Goal: Share content: Share content

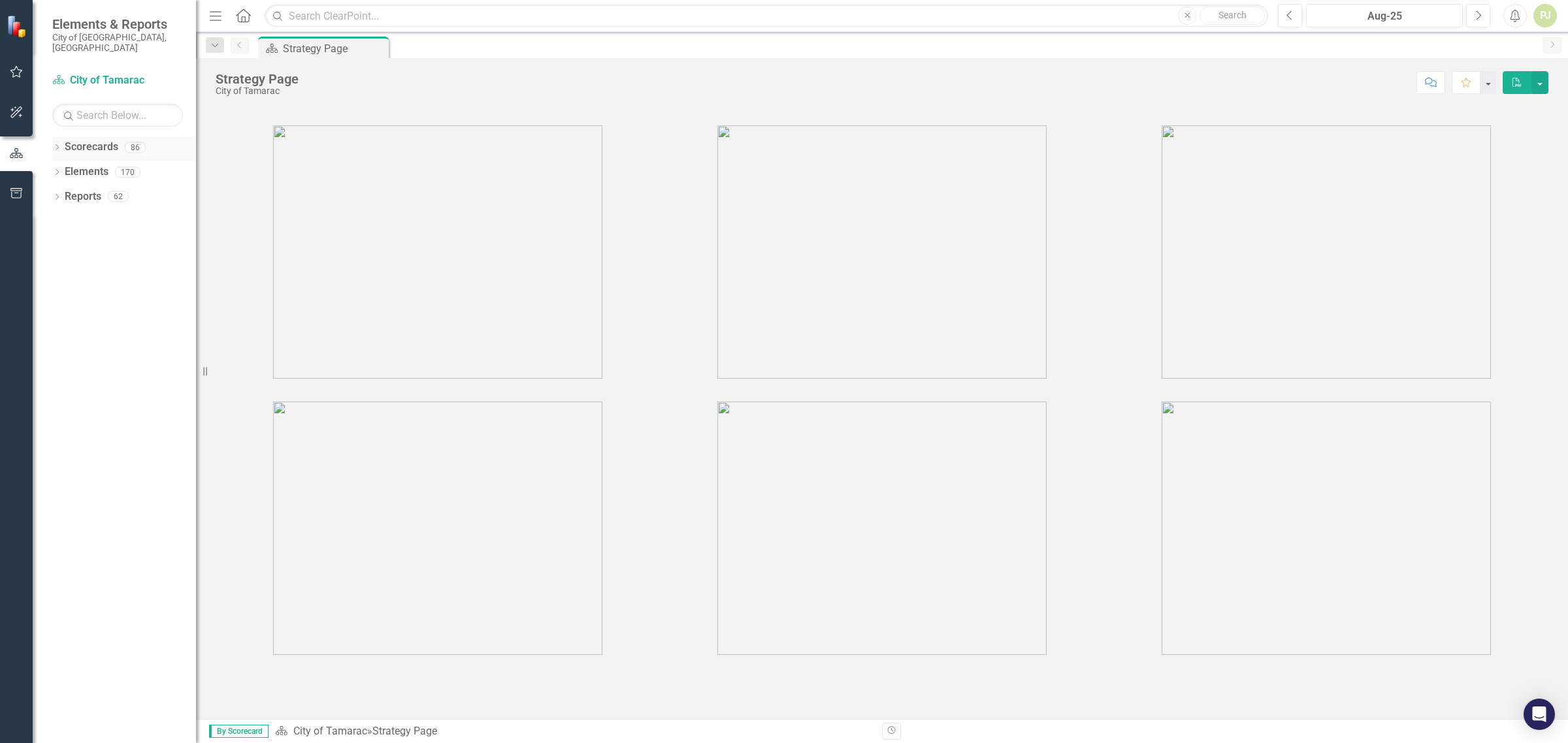
click at [60, 145] on icon "Dropdown" at bounding box center [56, 148] width 9 height 7
click at [57, 195] on icon "Dropdown" at bounding box center [56, 198] width 9 height 7
click at [61, 269] on icon "Dropdown" at bounding box center [63, 272] width 9 height 7
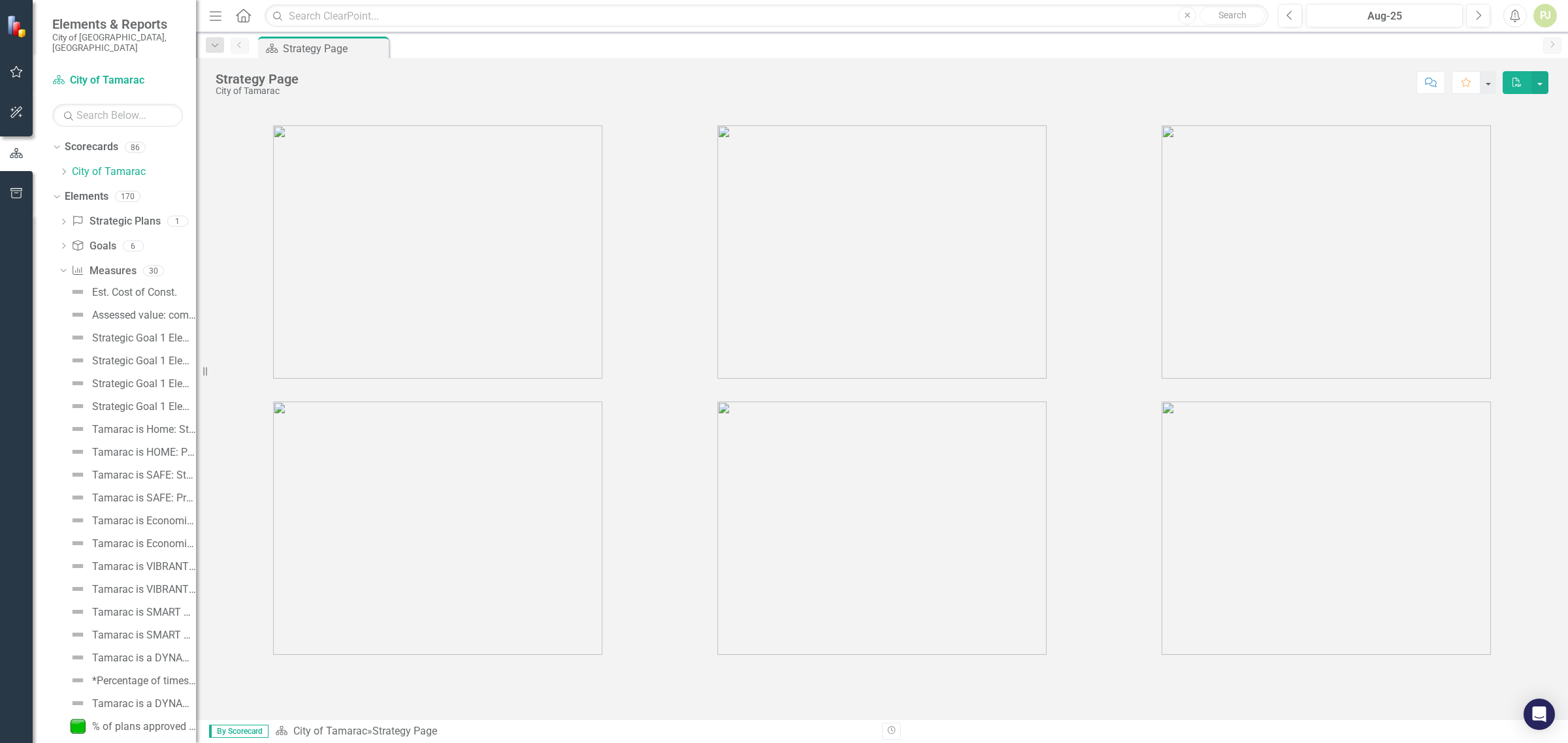
click at [423, 76] on div "Score: N/A Aug-25 Completed Comment Favorite PDF" at bounding box center [926, 82] width 1243 height 22
click at [56, 191] on icon "Dropdown" at bounding box center [55, 196] width 7 height 9
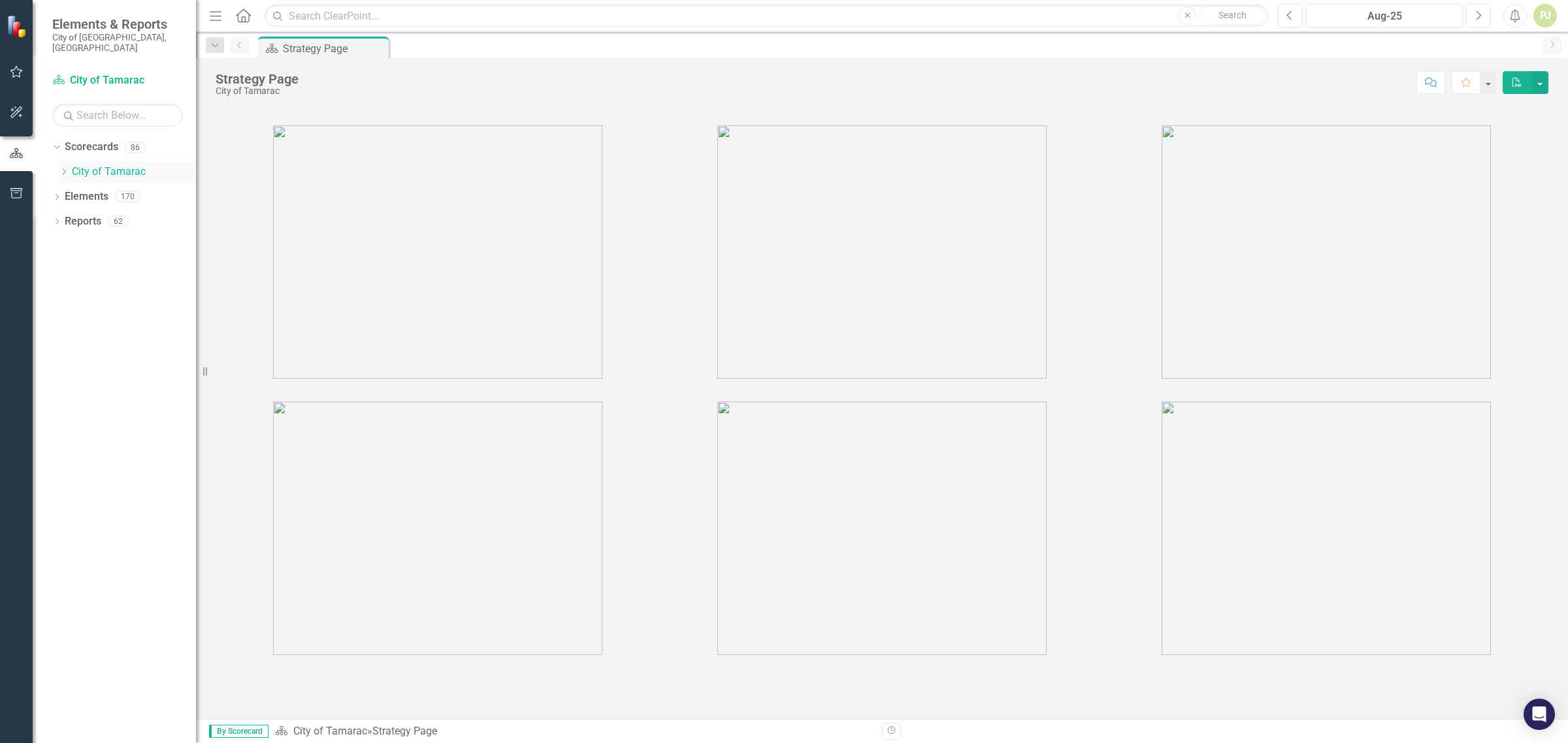
click at [60, 168] on icon "Dropdown" at bounding box center [63, 171] width 10 height 8
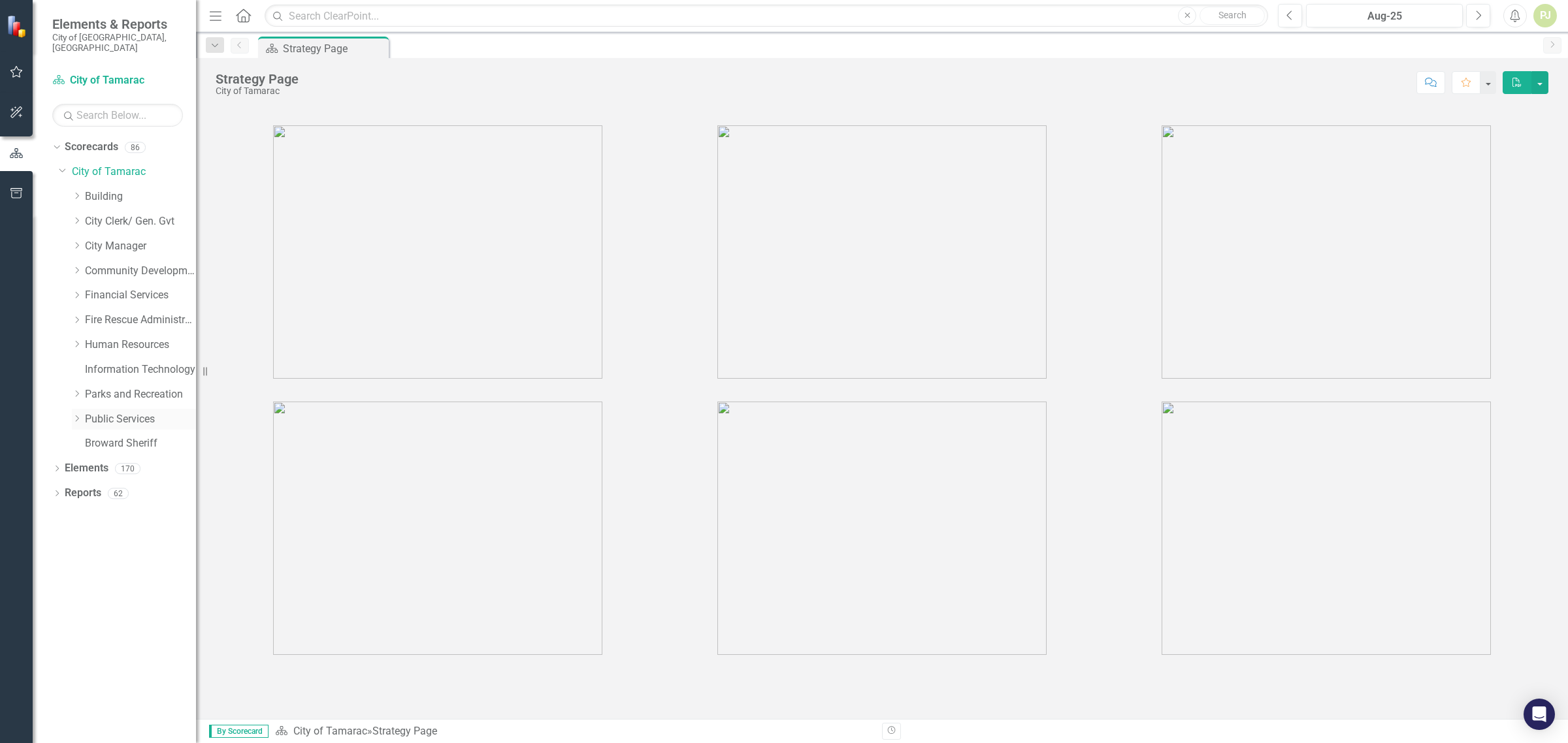
click at [79, 415] on icon "Dropdown" at bounding box center [76, 418] width 10 height 8
click at [89, 613] on icon "Dropdown" at bounding box center [90, 617] width 10 height 8
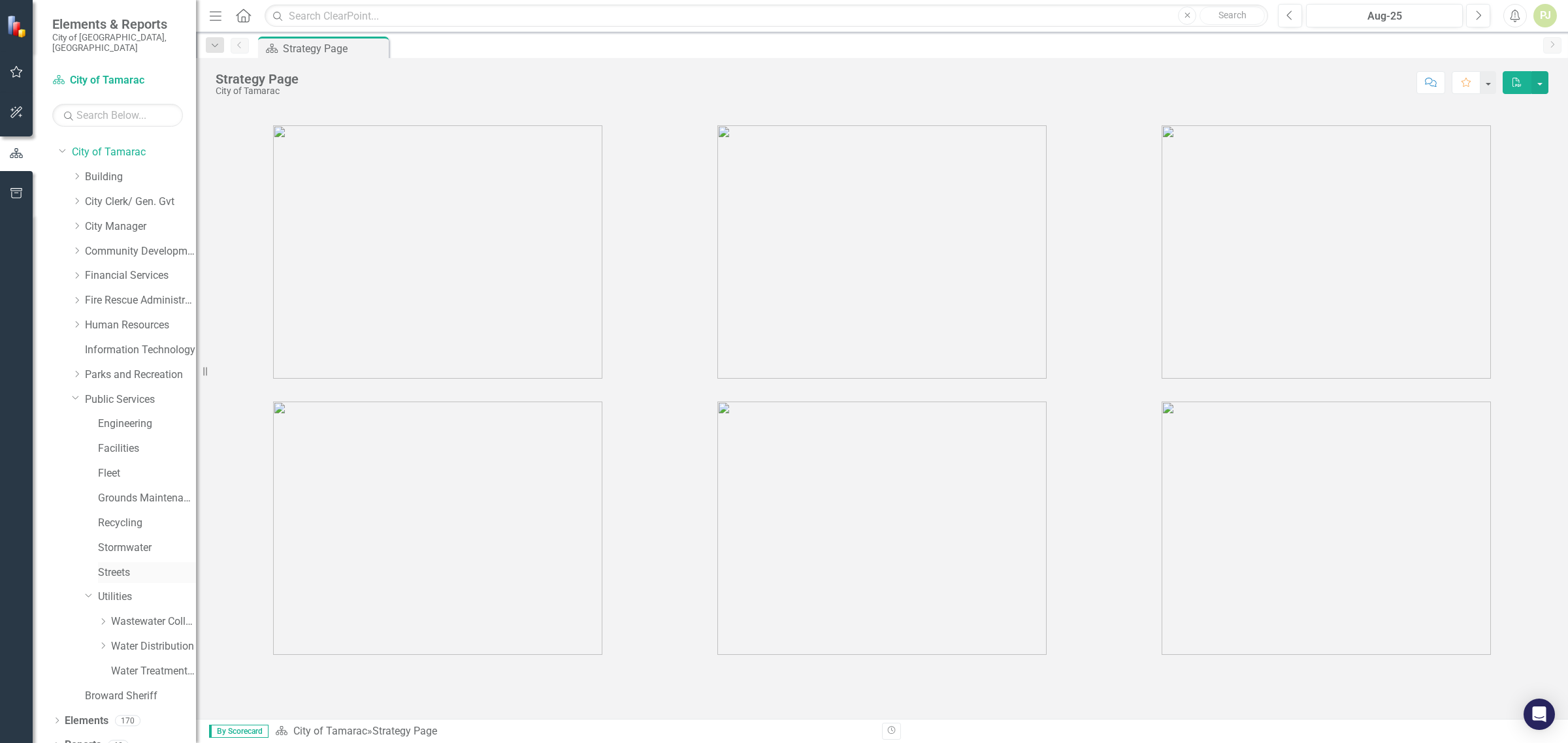
scroll to position [25, 0]
click at [111, 634] on link "Water Distribution" at bounding box center [153, 641] width 85 height 15
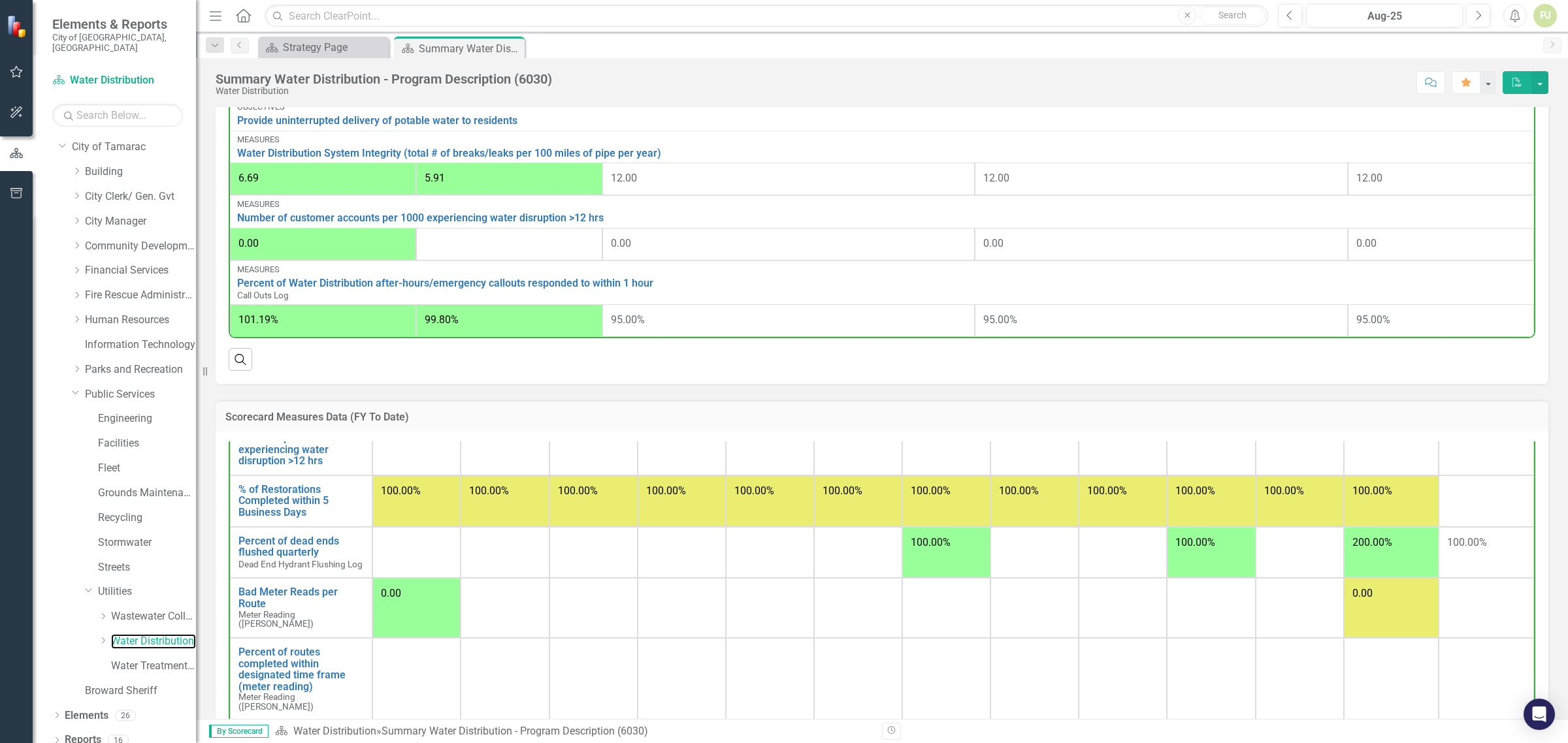
scroll to position [245, 0]
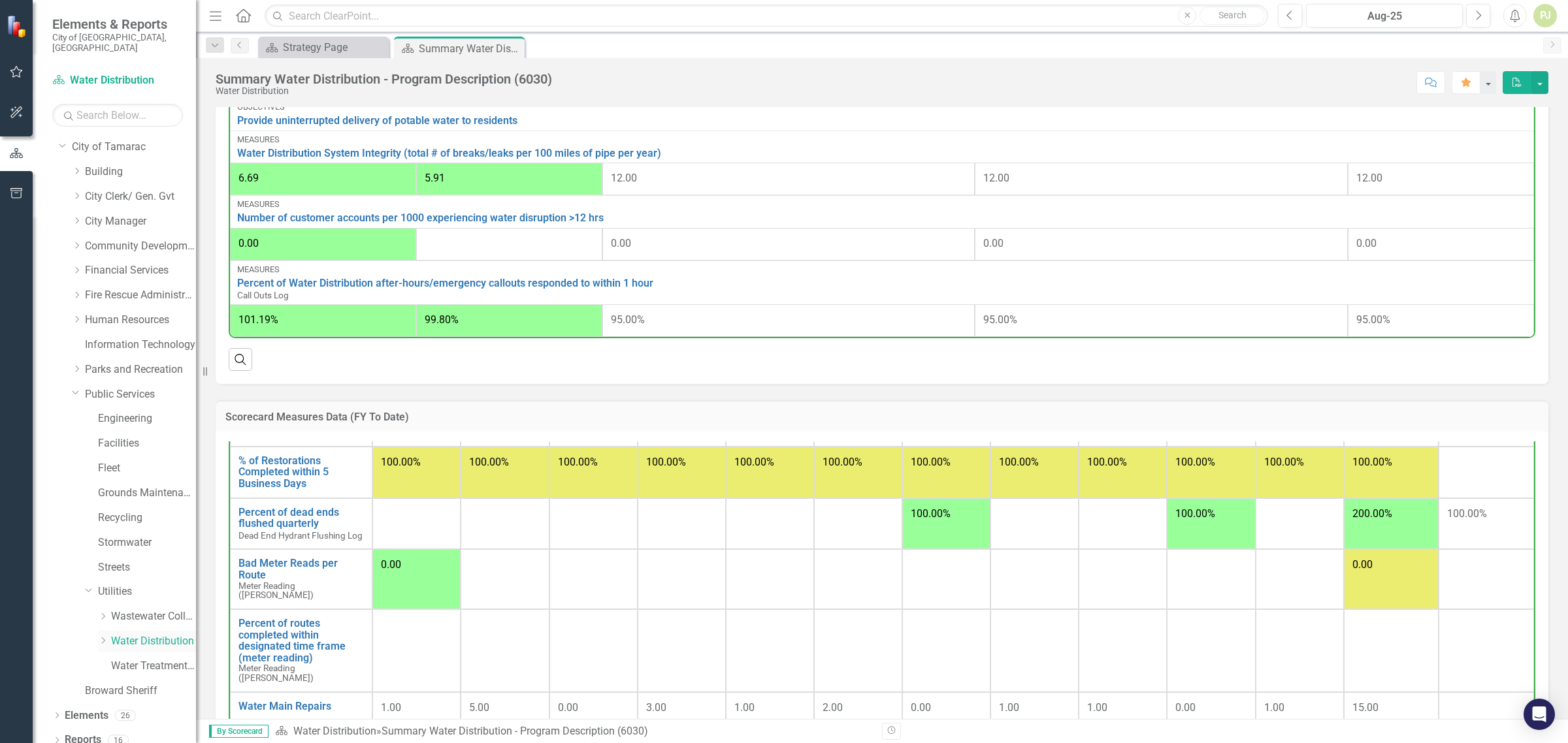
click at [101, 637] on icon "Dropdown" at bounding box center [103, 640] width 10 height 8
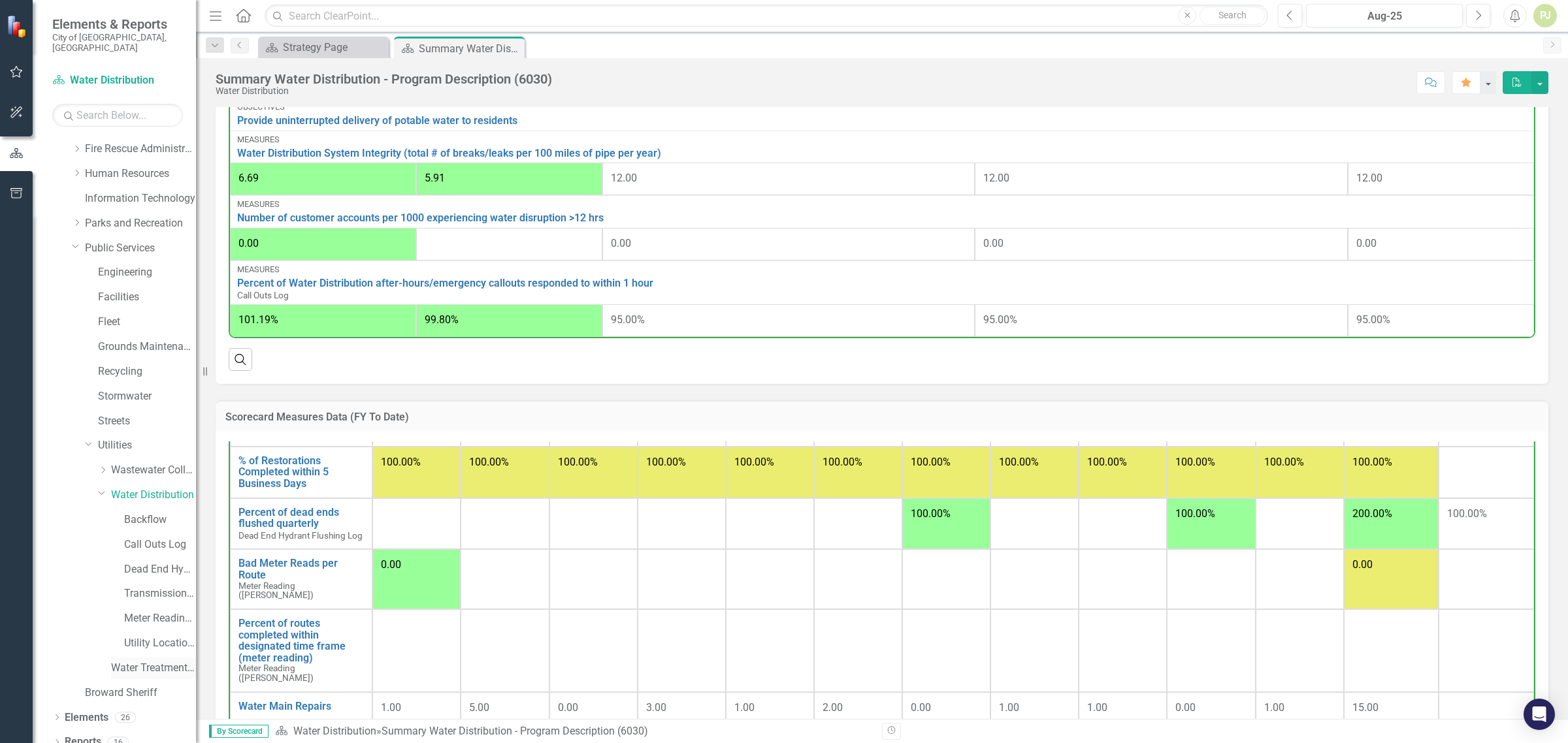
scroll to position [174, 0]
click at [113, 488] on link "Water Distribution" at bounding box center [153, 493] width 85 height 15
click at [106, 489] on div "Dropdown" at bounding box center [105, 492] width 13 height 6
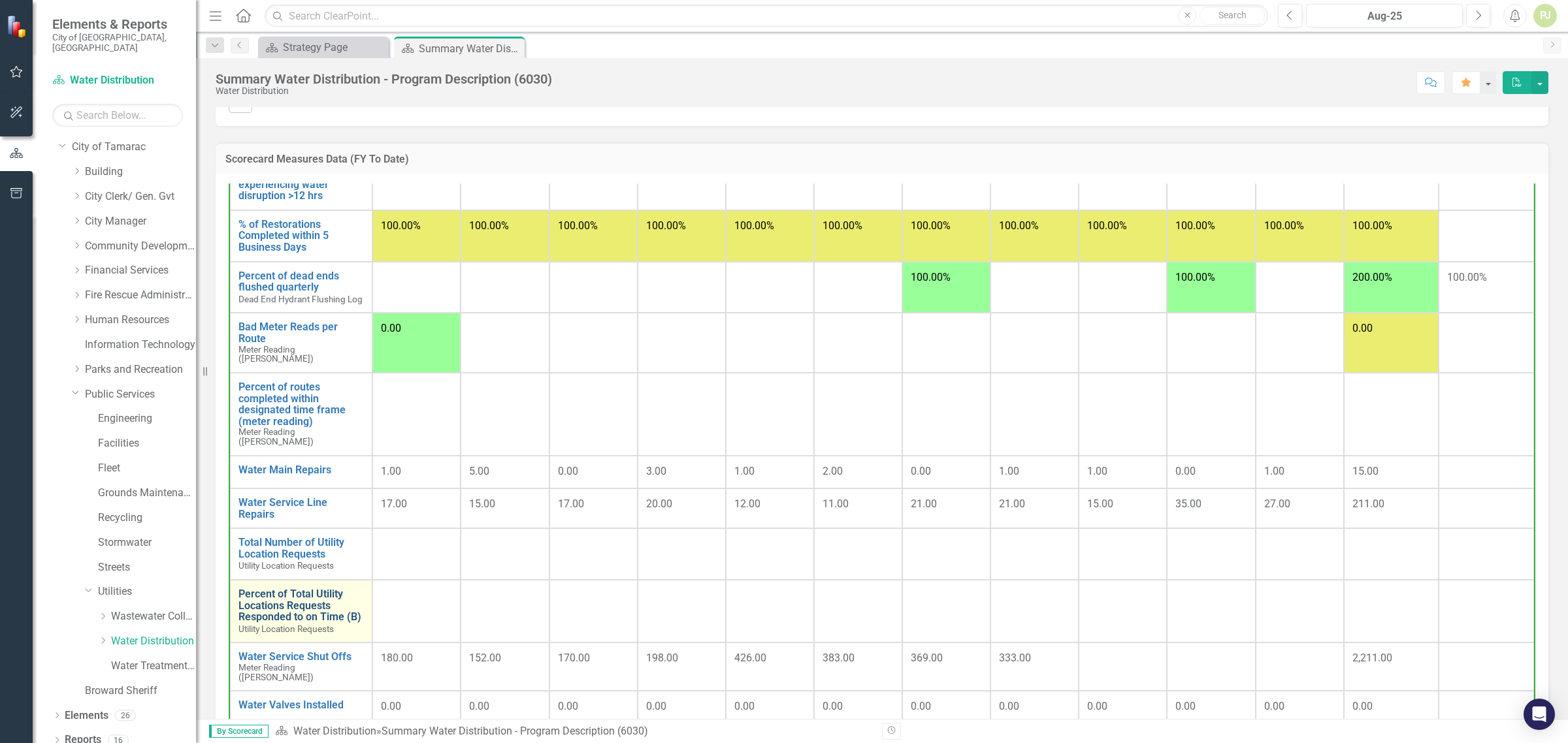
scroll to position [245, 0]
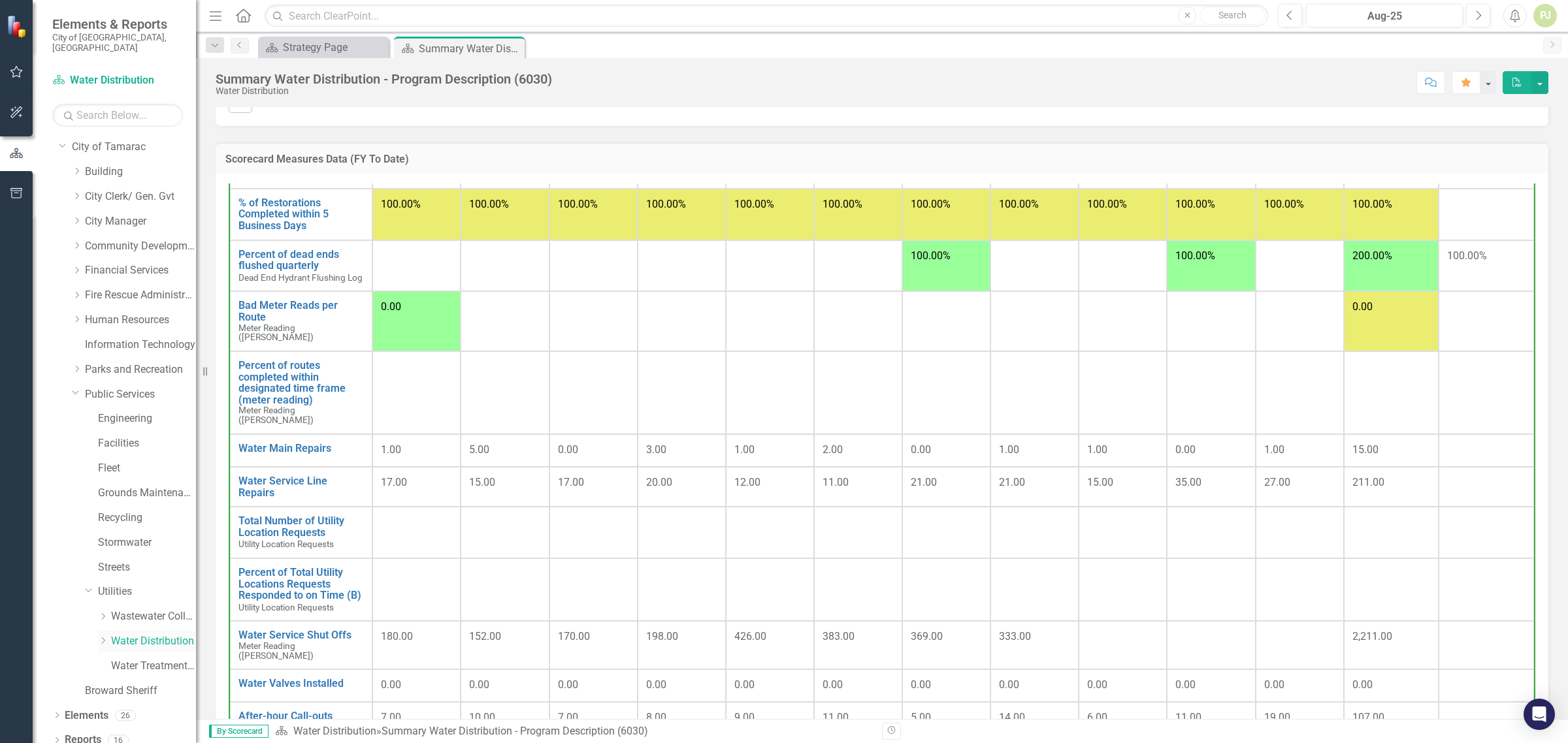
click at [101, 637] on icon "Dropdown" at bounding box center [103, 640] width 10 height 8
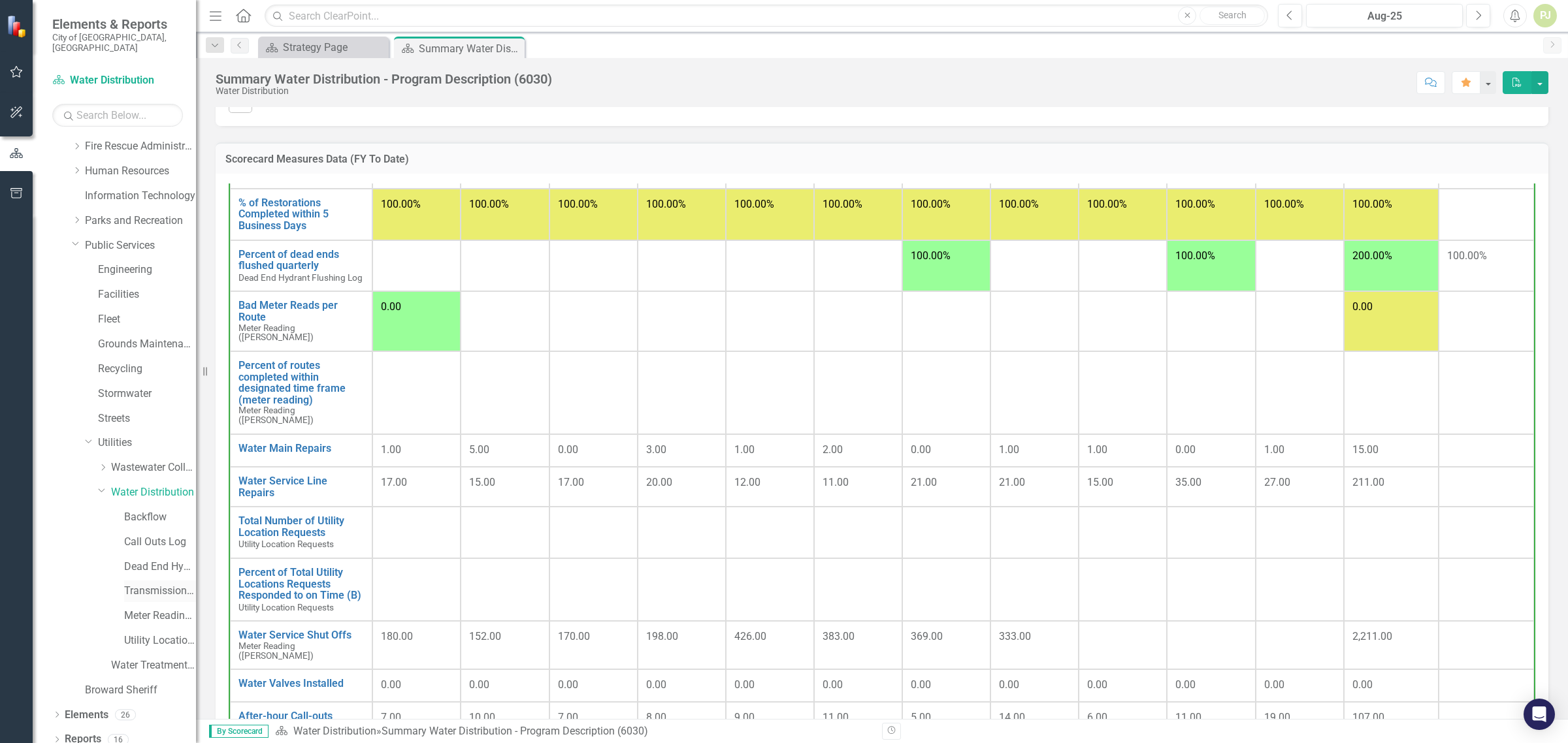
click at [144, 584] on link "Transmission and Distribution" at bounding box center [160, 591] width 72 height 15
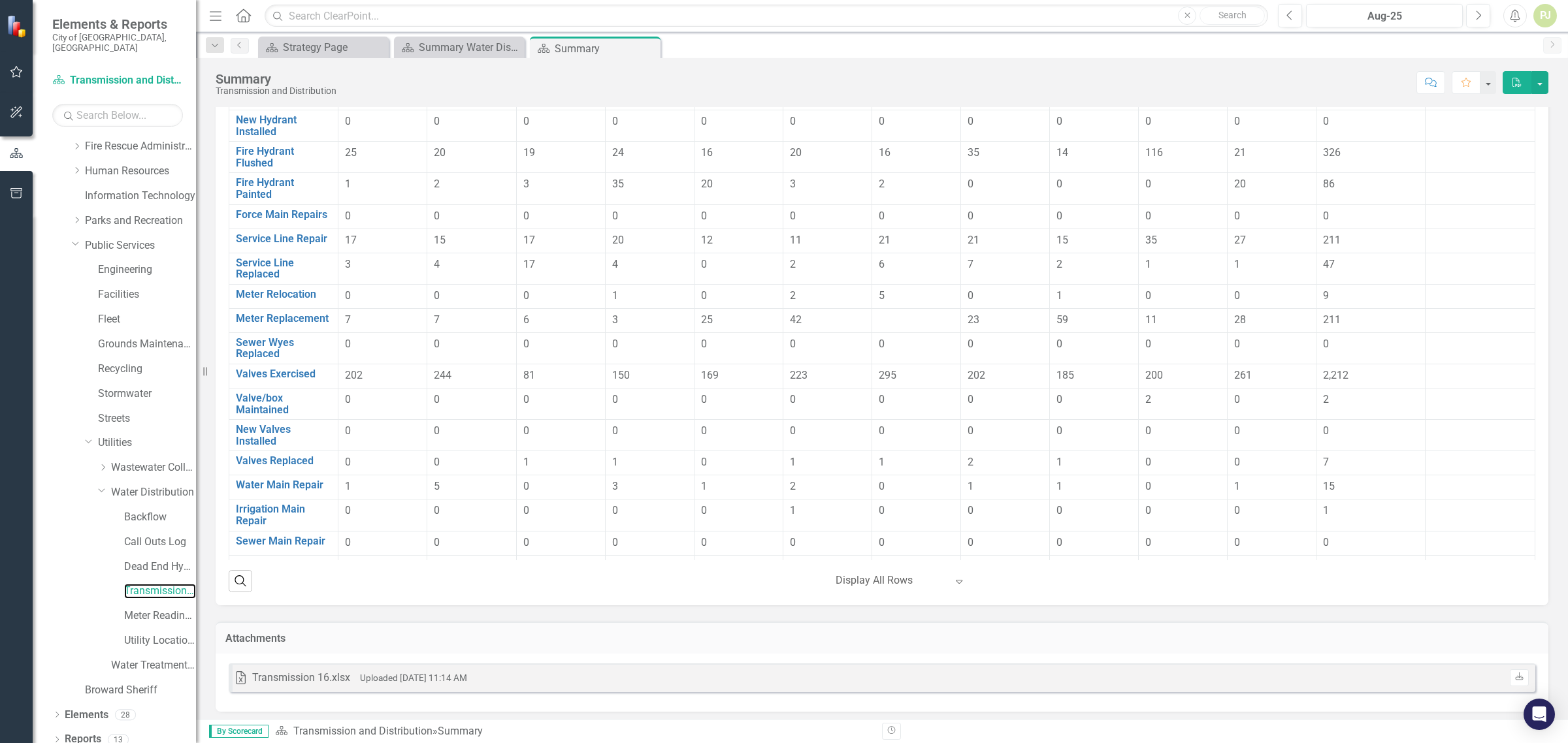
scroll to position [236, 0]
click at [1329, 373] on span "2,212" at bounding box center [1335, 371] width 25 height 12
click at [1333, 373] on div "2,212" at bounding box center [1370, 371] width 96 height 15
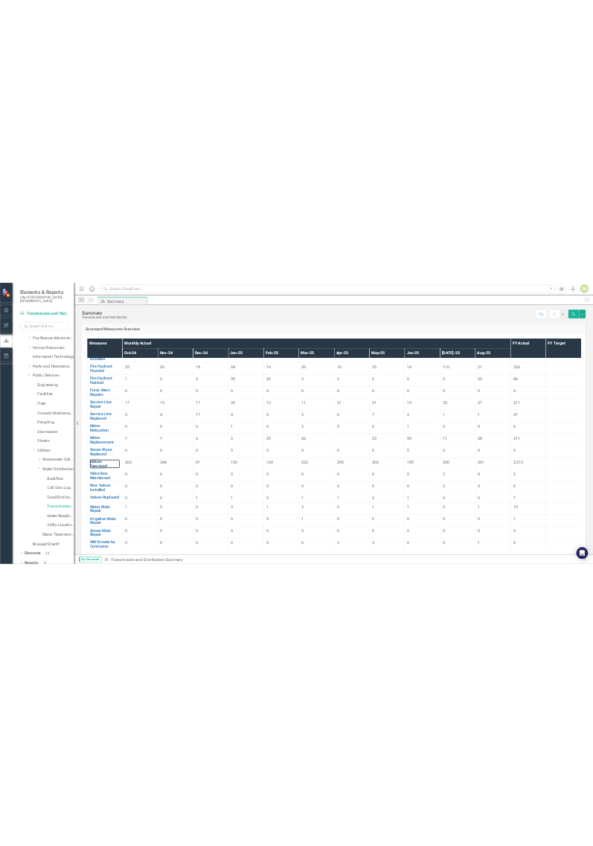
scroll to position [83, 0]
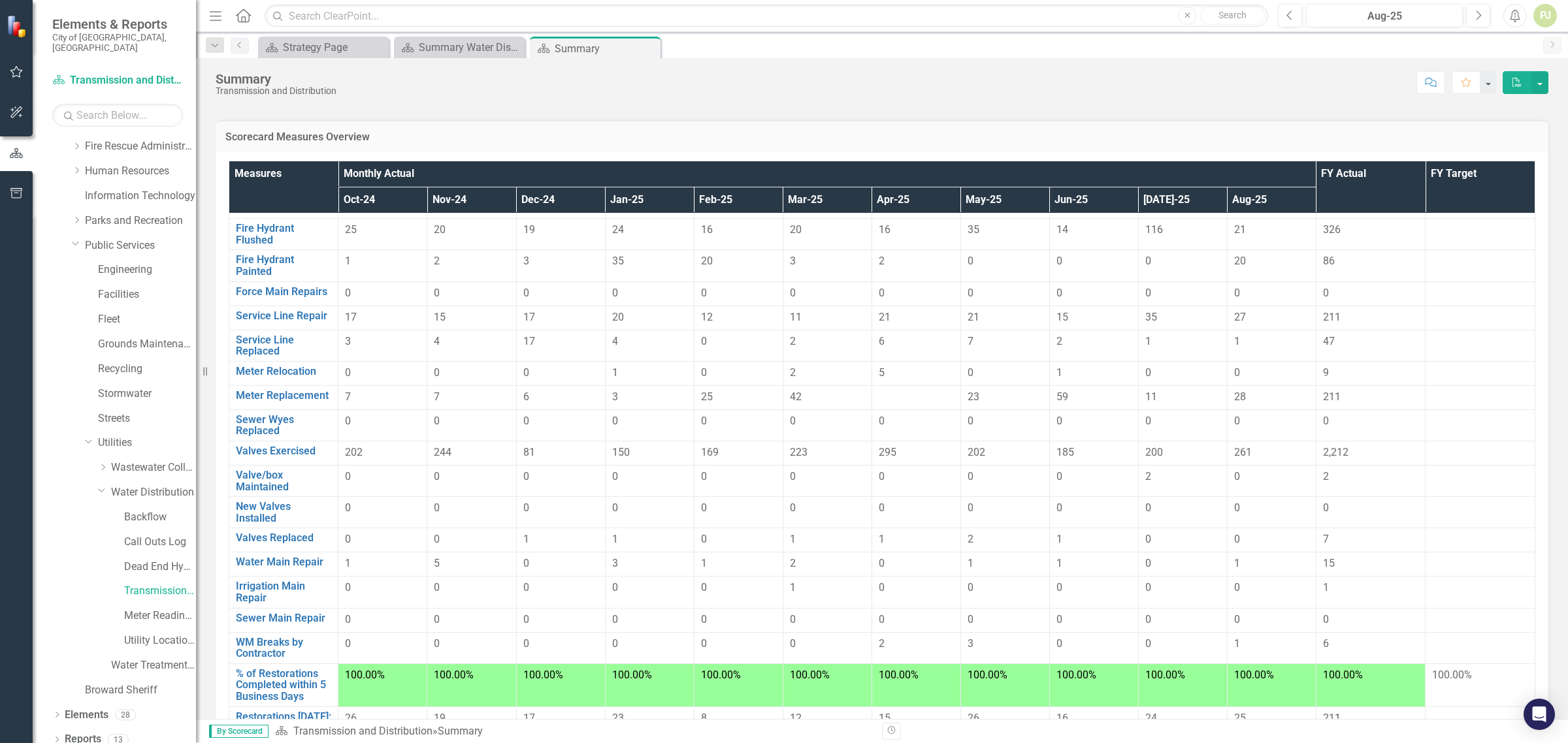
drag, startPoint x: 1113, startPoint y: 76, endPoint x: 1040, endPoint y: 83, distance: 73.3
click at [1040, 83] on div "Score: N/A Aug-25 Completed Comment Favorite PDF" at bounding box center [945, 82] width 1205 height 22
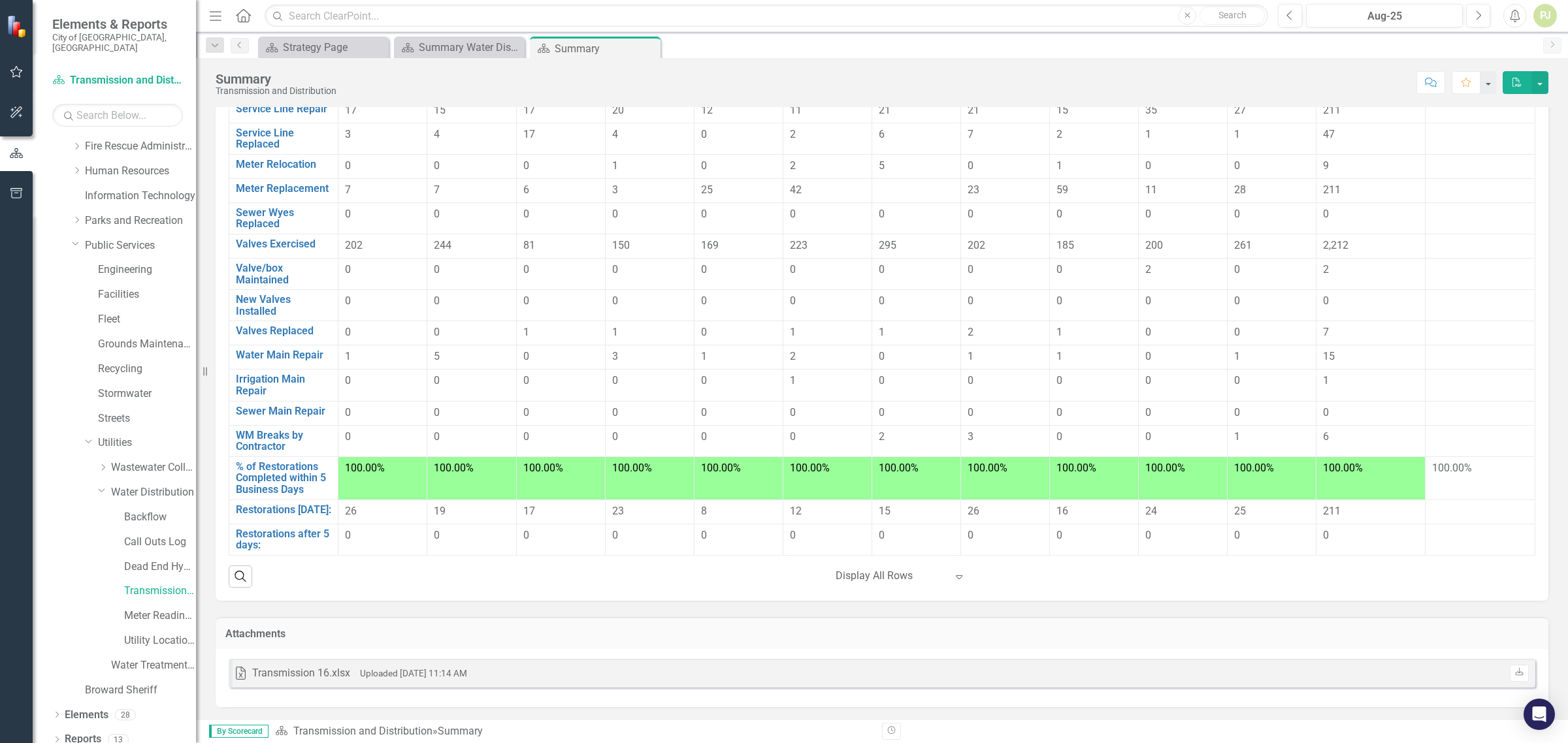
scroll to position [67, 0]
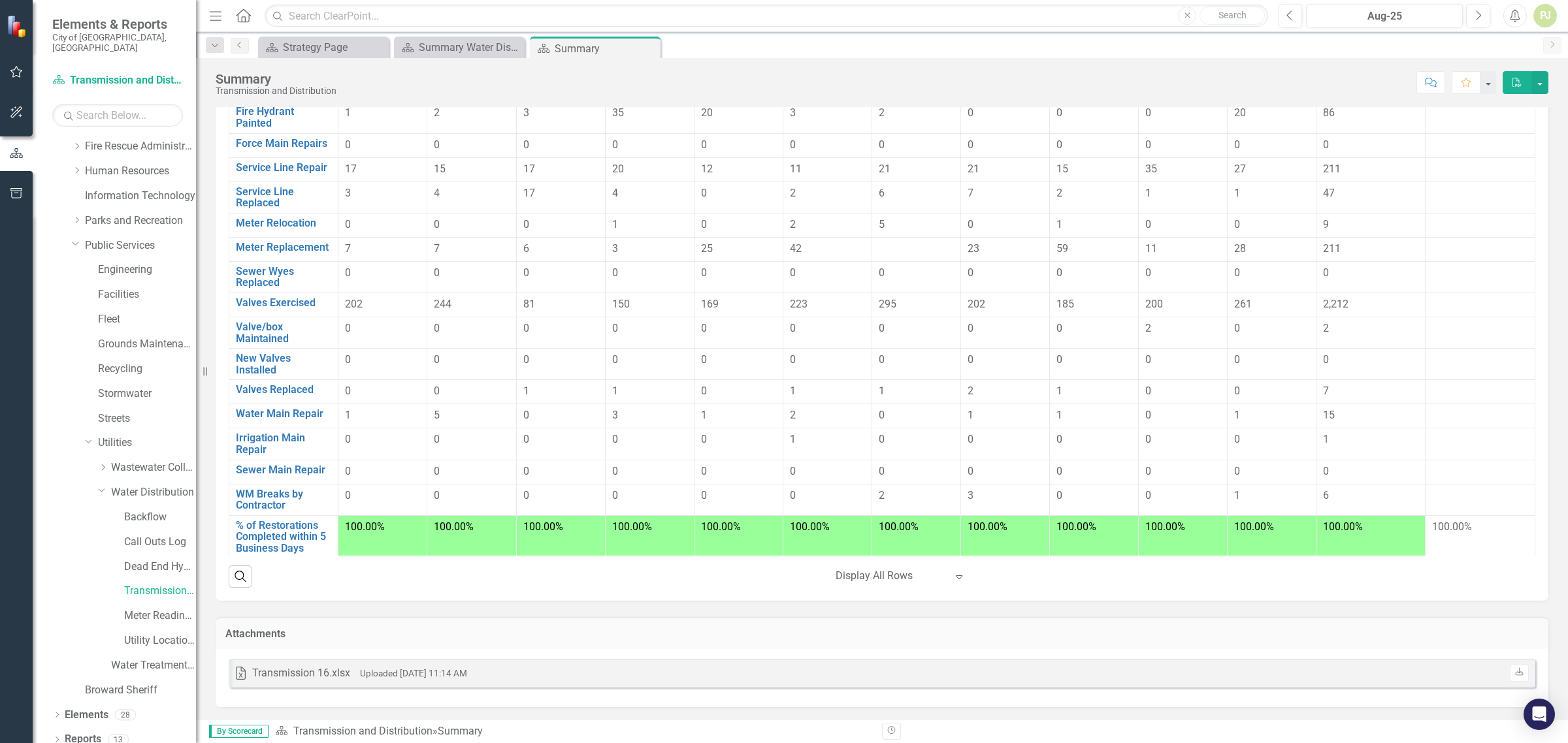
click at [213, 11] on icon "Menu" at bounding box center [215, 16] width 17 height 14
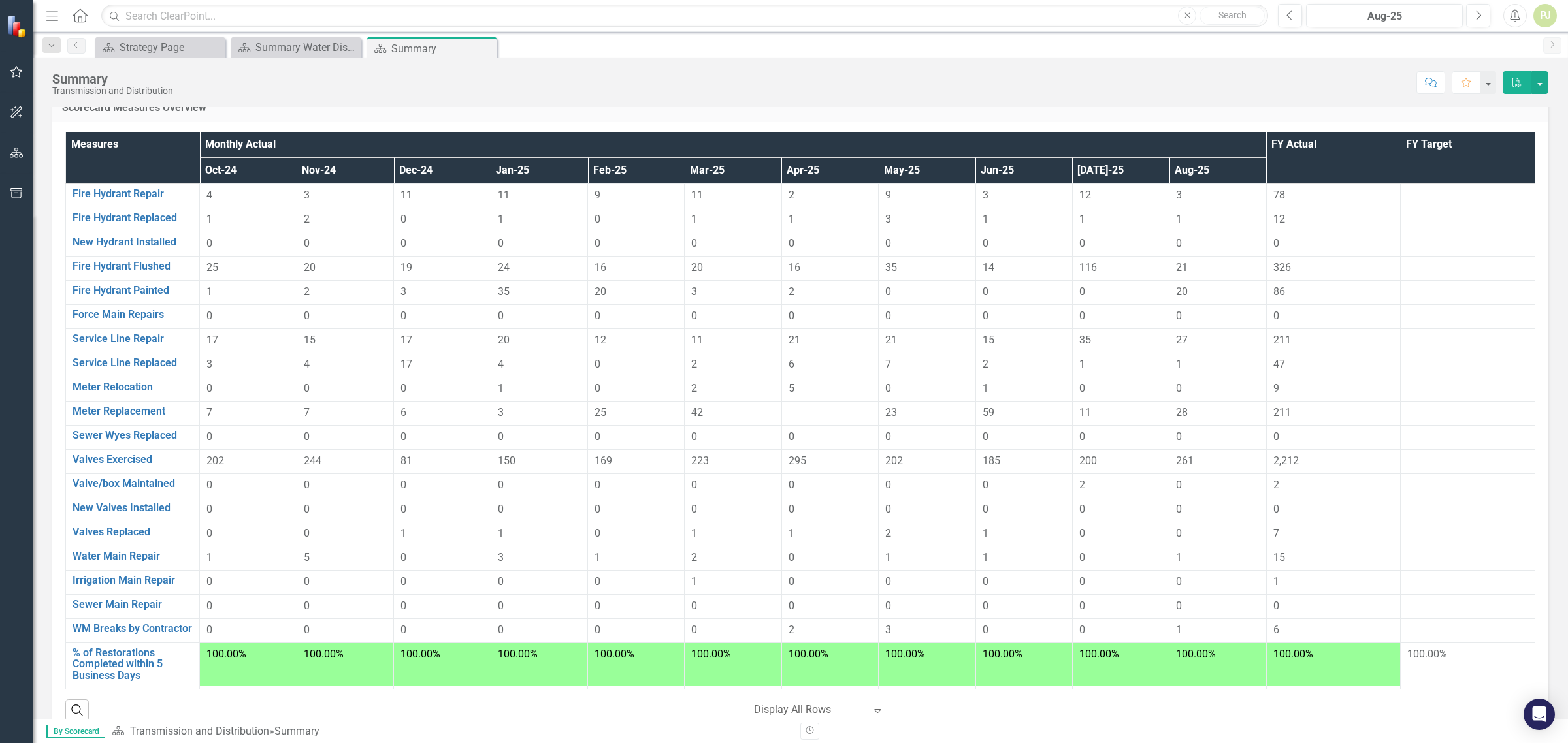
scroll to position [73, 0]
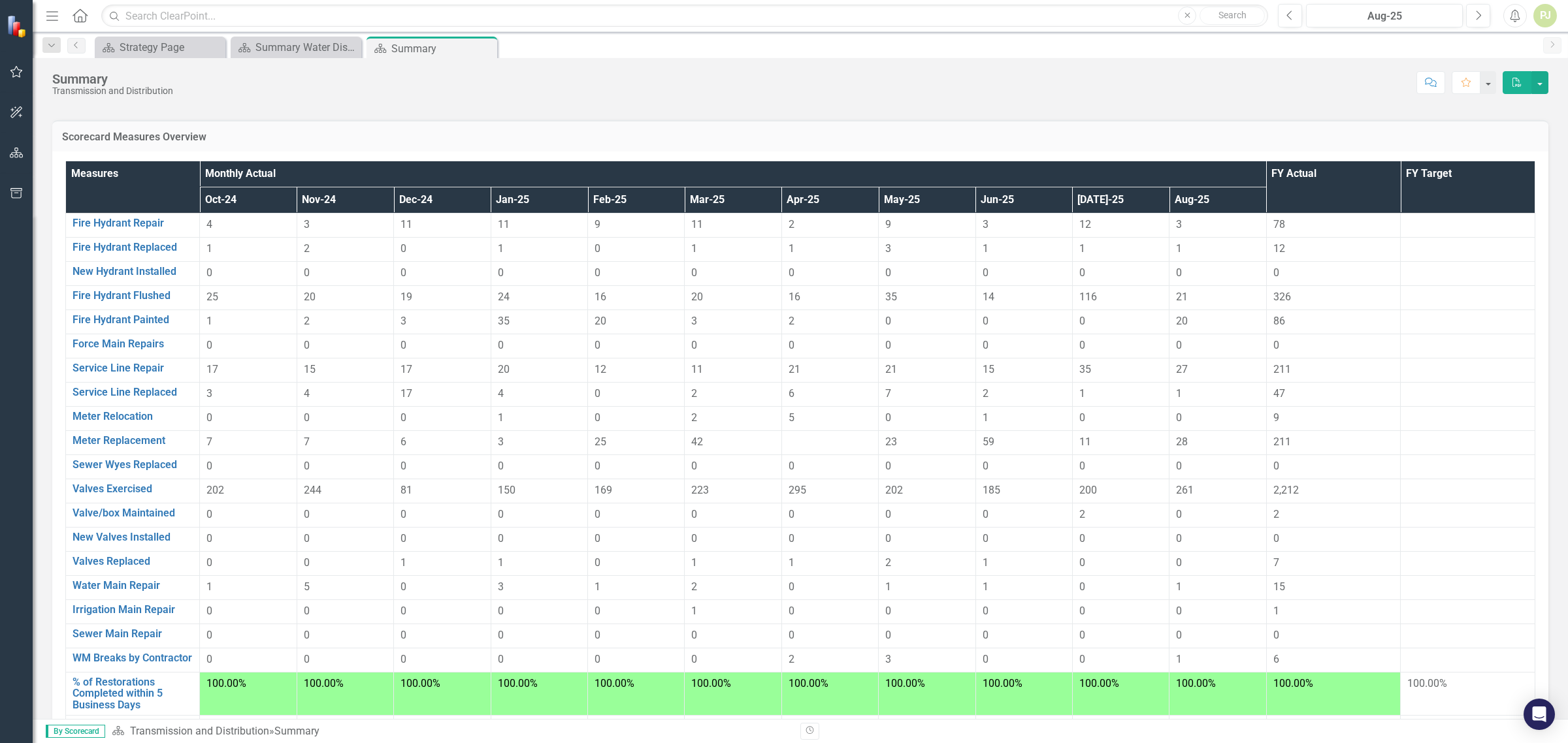
click at [49, 20] on icon "Menu" at bounding box center [52, 16] width 17 height 14
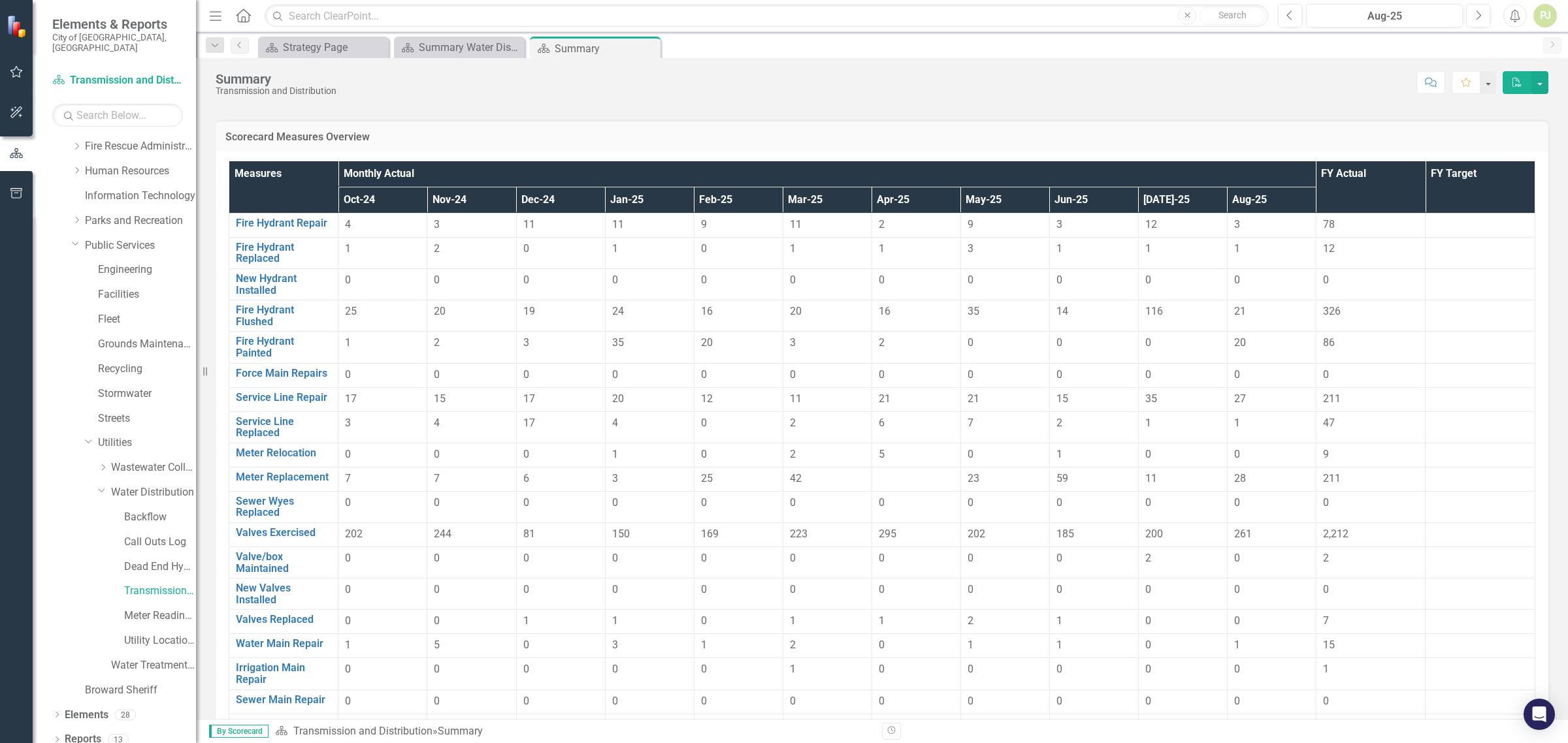
click at [822, 47] on div "Scorecard Strategy Page Close Scorecard Summary Water Distribution - Program De…" at bounding box center [896, 47] width 1281 height 21
click at [582, 50] on div "Summary" at bounding box center [589, 48] width 70 height 17
click at [1488, 87] on button "button" at bounding box center [1487, 83] width 17 height 23
click at [1243, 65] on div "Summary Transmission and Distribution Score: N/A Aug-25 Completed Comment Favor…" at bounding box center [882, 77] width 1372 height 40
click at [1533, 82] on button "button" at bounding box center [1539, 83] width 17 height 23
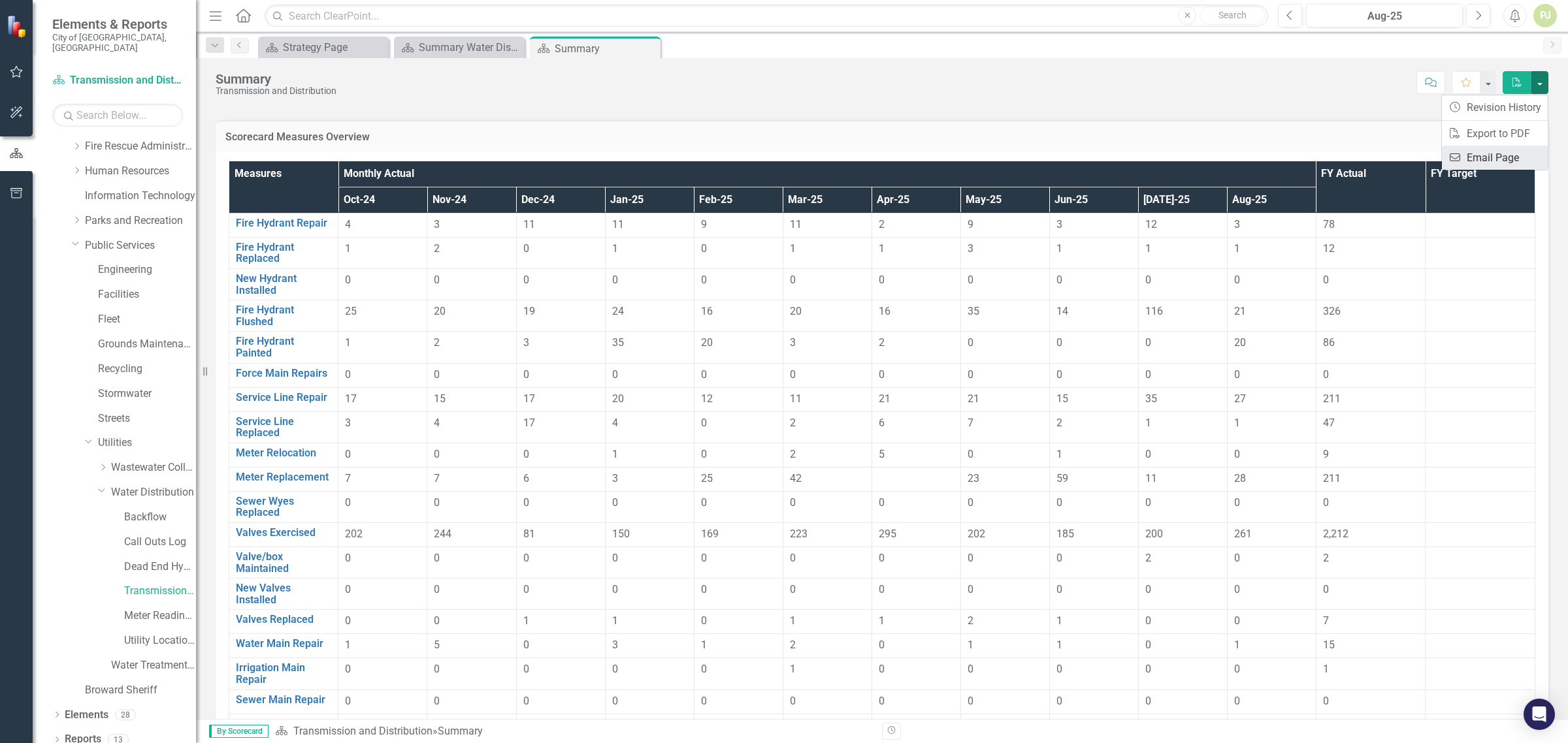
click at [1494, 158] on link "Email Email Page" at bounding box center [1494, 158] width 105 height 25
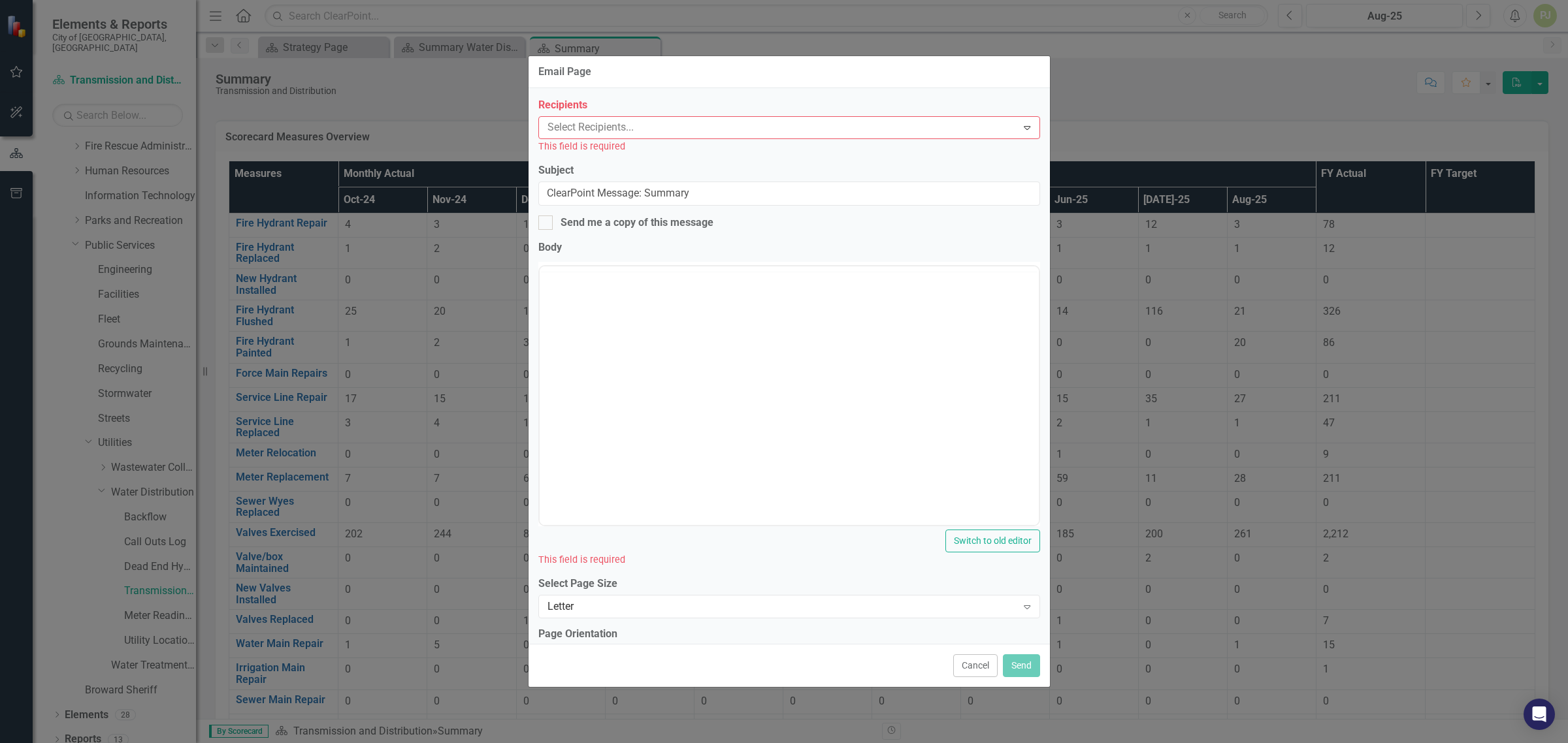
scroll to position [0, 0]
click at [547, 223] on div at bounding box center [546, 222] width 14 height 14
click at [546, 223] on input "Send me a copy of this message" at bounding box center [543, 220] width 9 height 9
checkbox input "true"
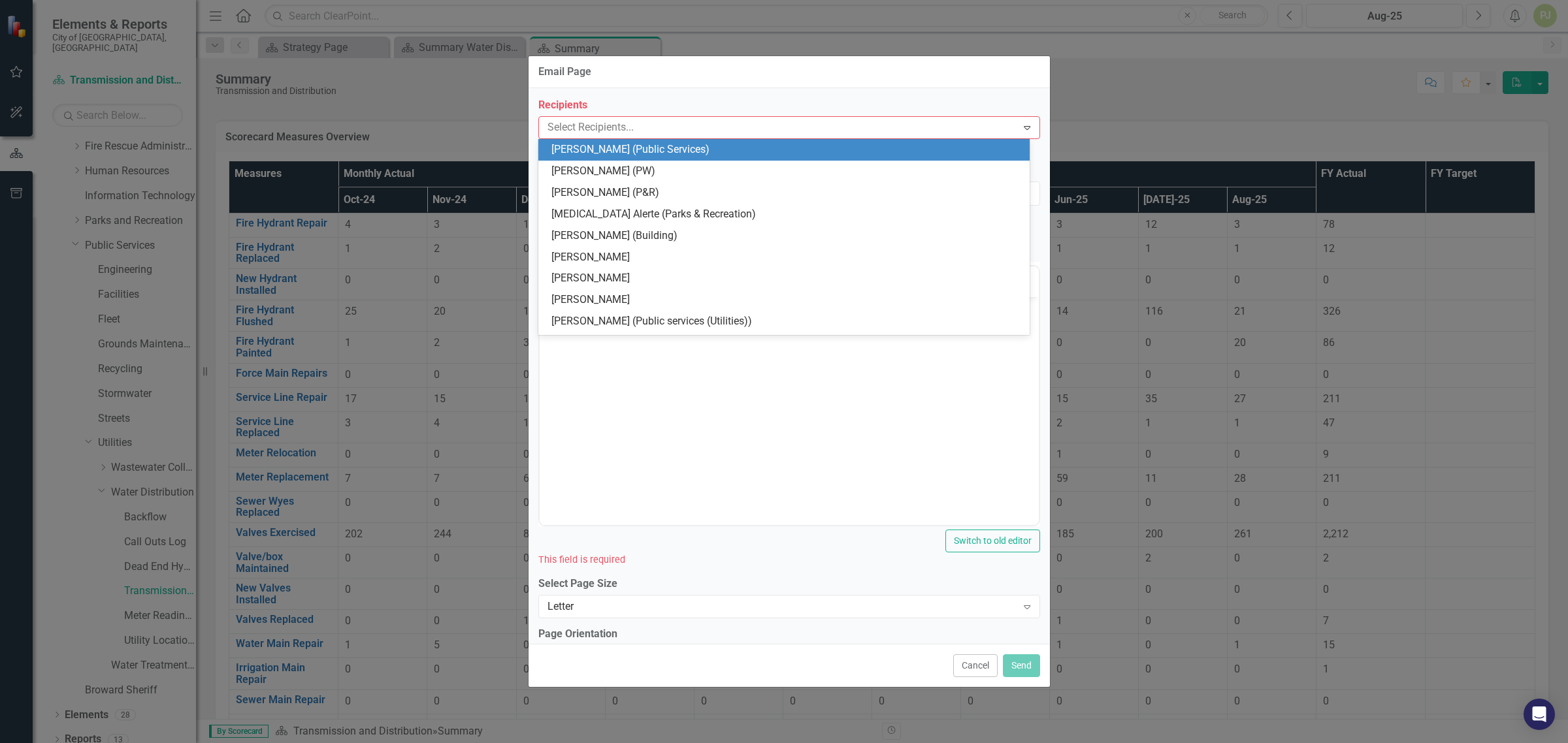
click at [1023, 129] on icon at bounding box center [1026, 128] width 6 height 4
click at [634, 131] on div at bounding box center [779, 127] width 475 height 18
type input "pau"
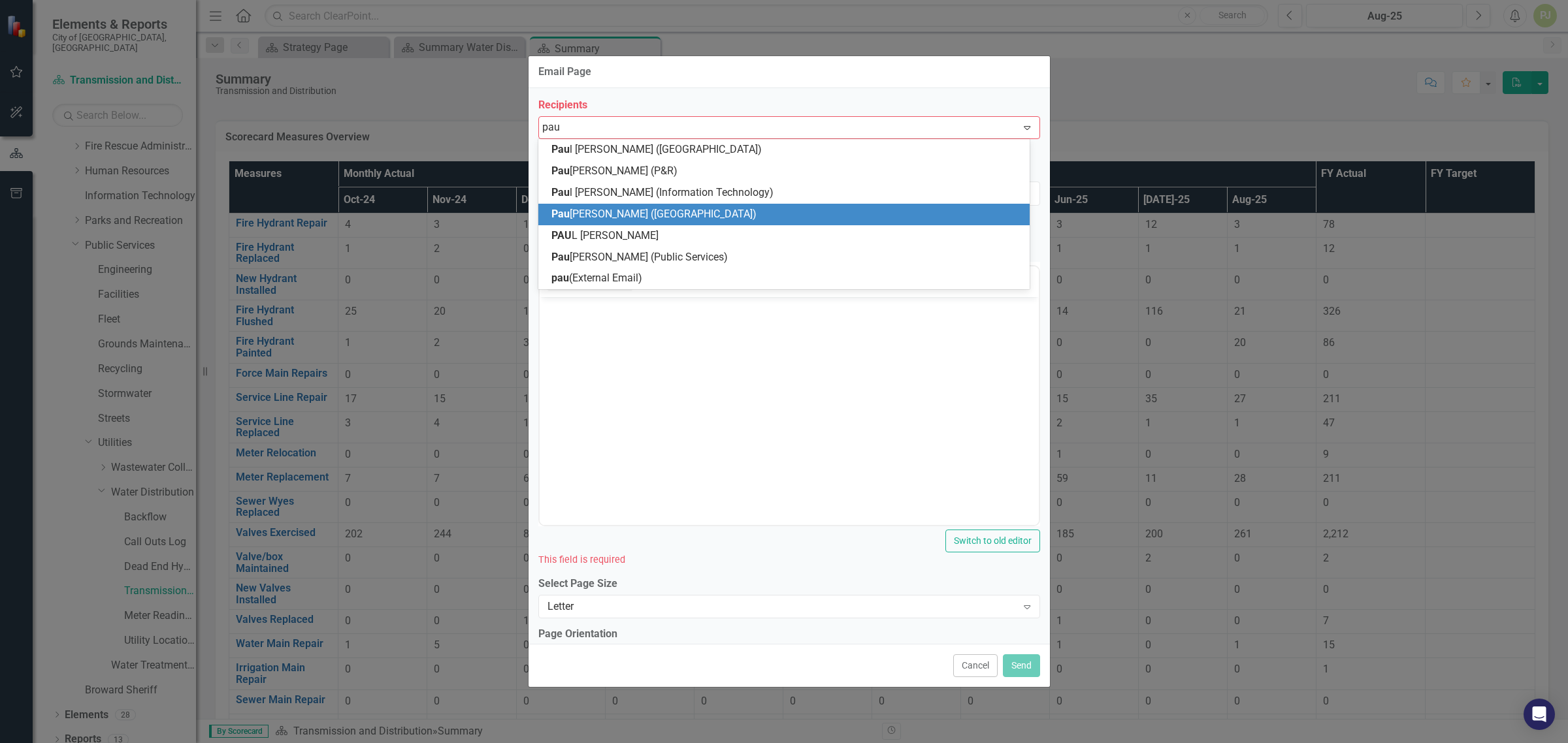
click at [625, 215] on span "[PERSON_NAME] ([GEOGRAPHIC_DATA])" at bounding box center [654, 213] width 206 height 12
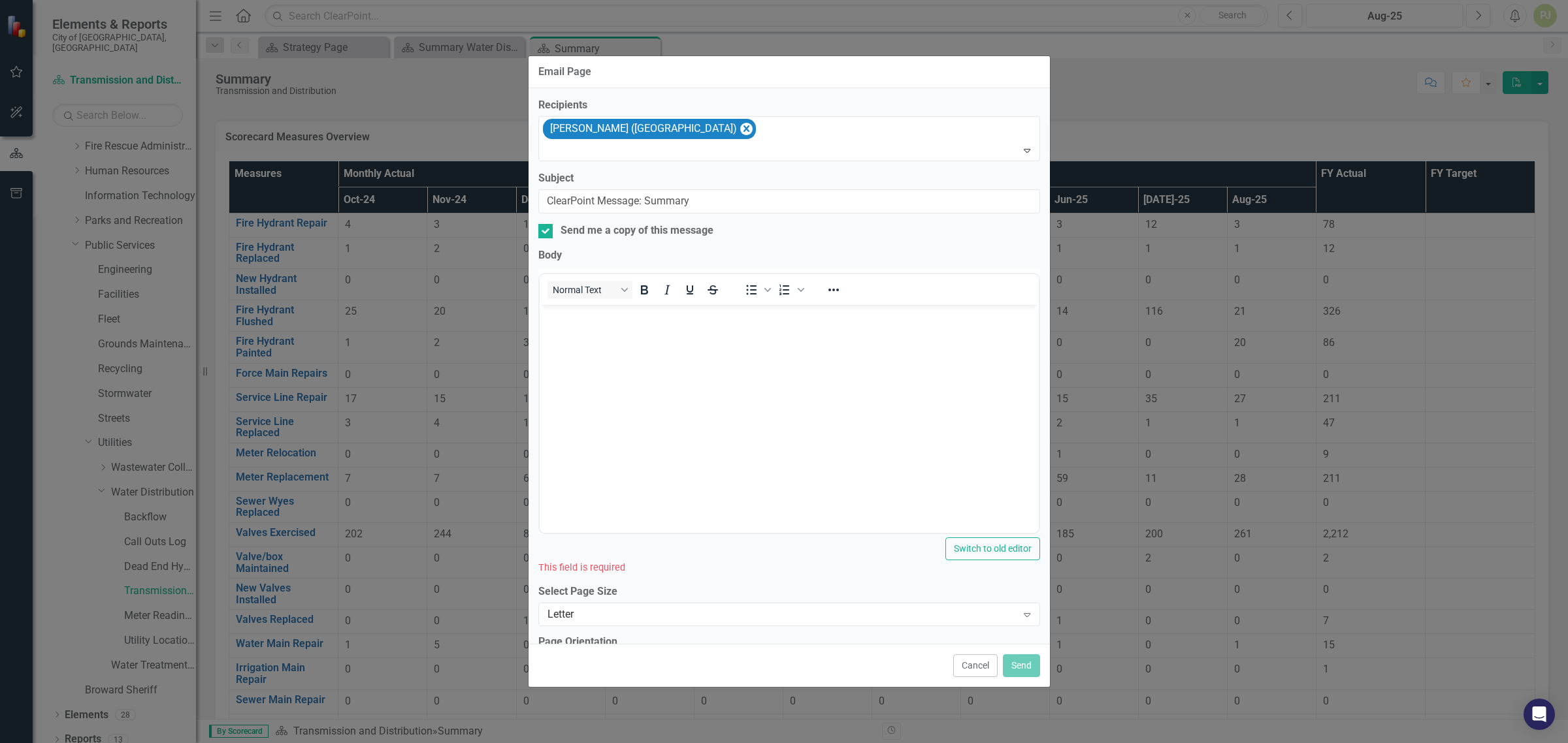
click at [580, 325] on body "Rich Text Area. Press ALT-0 for help." at bounding box center [789, 402] width 499 height 196
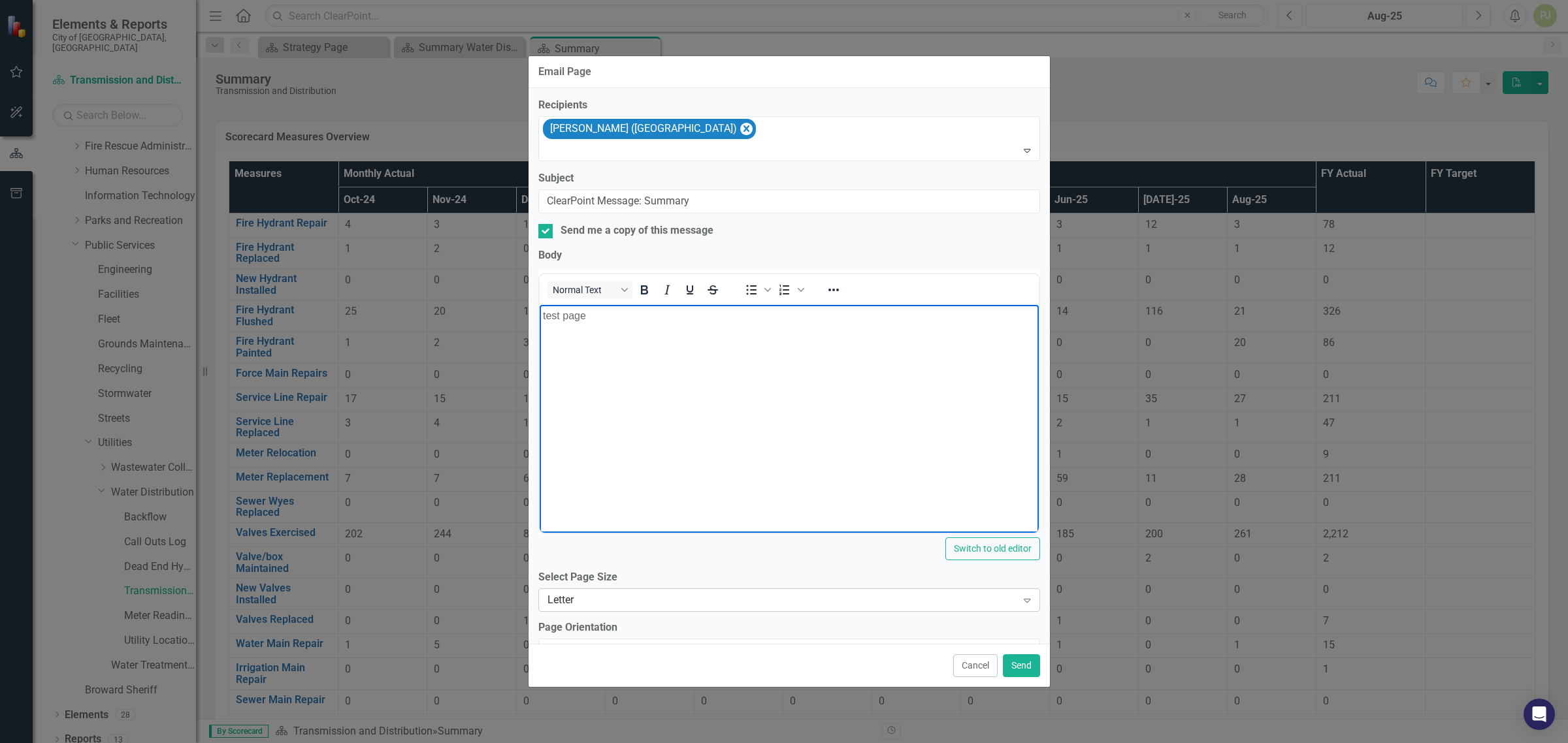
click at [1021, 601] on icon "Expand" at bounding box center [1027, 601] width 13 height 11
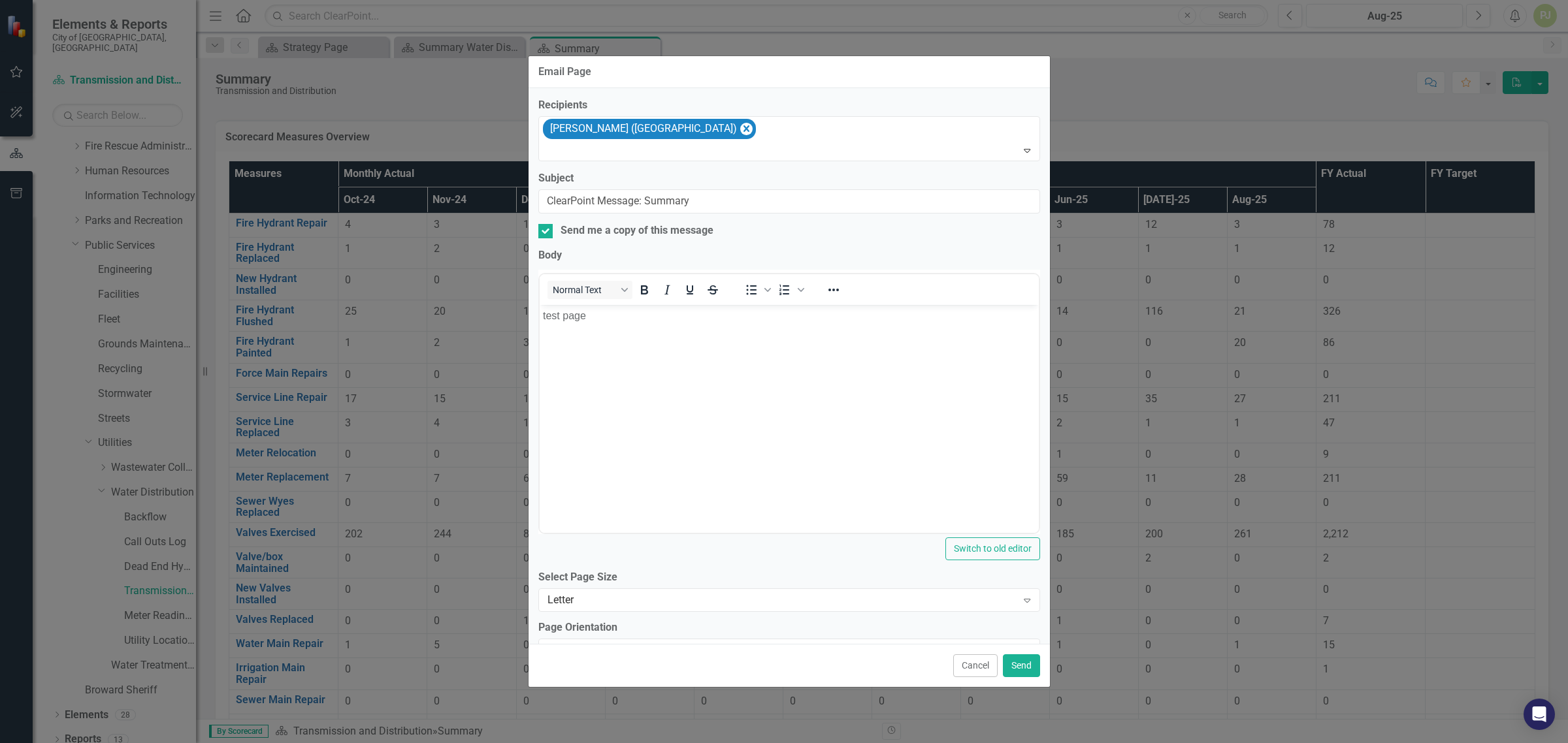
click at [1021, 601] on icon "Expand" at bounding box center [1027, 601] width 13 height 11
click at [1023, 661] on button "Send" at bounding box center [1022, 666] width 37 height 23
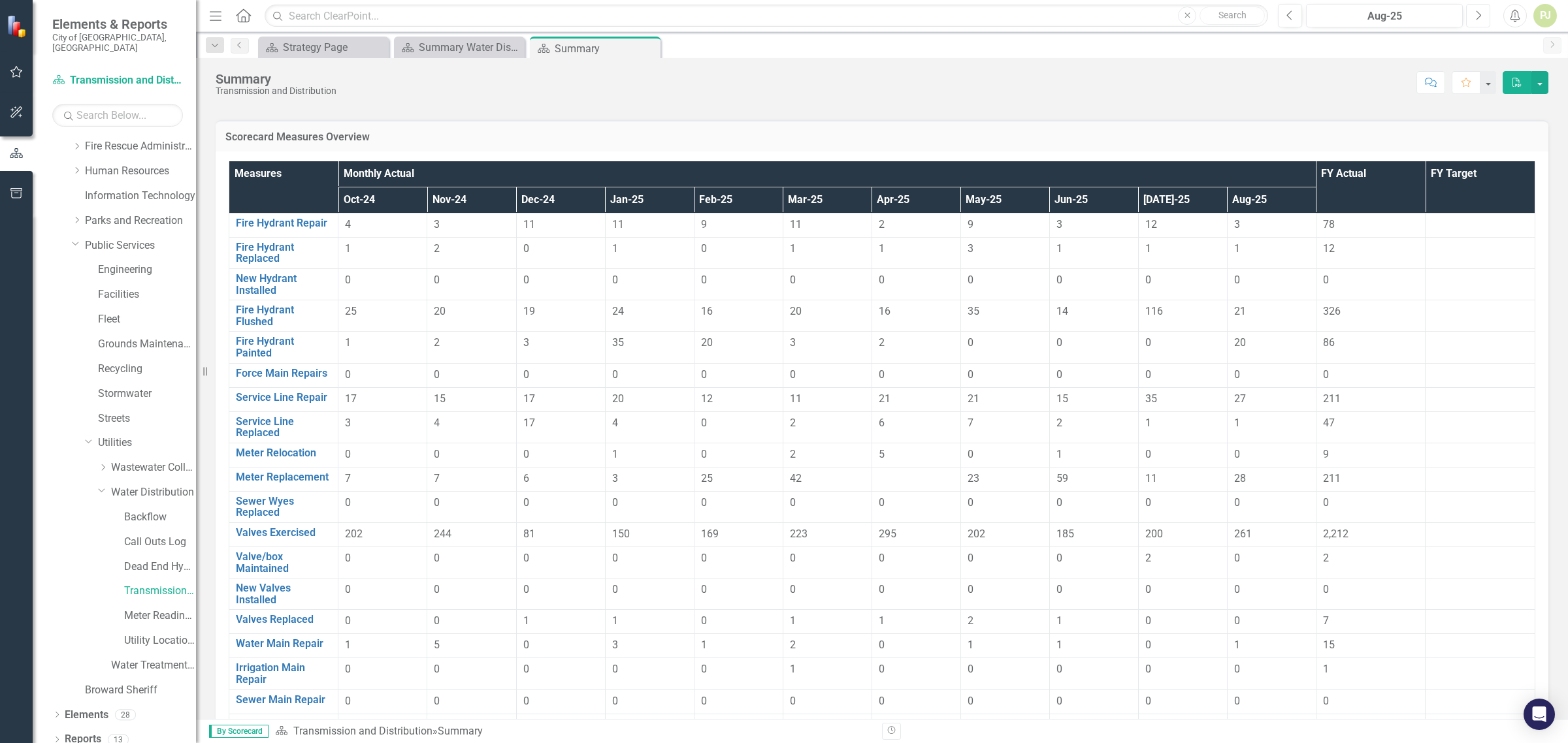
click at [1482, 18] on button "Next" at bounding box center [1478, 15] width 25 height 24
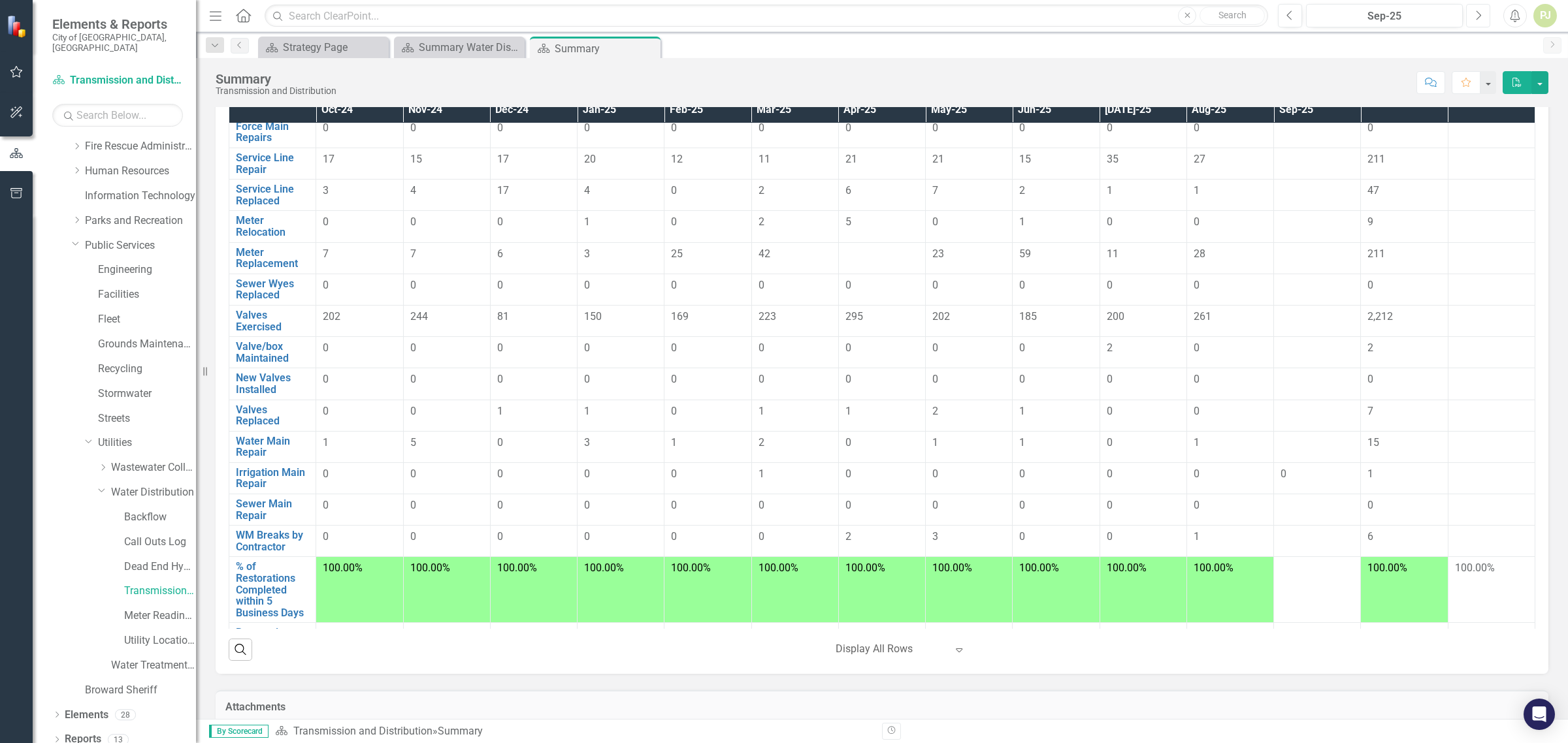
scroll to position [163, 0]
click at [1535, 86] on button "button" at bounding box center [1539, 83] width 17 height 23
click at [1290, 69] on div "Summary Transmission and Distribution Score: N/A Sep-25 Completed Comment Favor…" at bounding box center [882, 77] width 1372 height 40
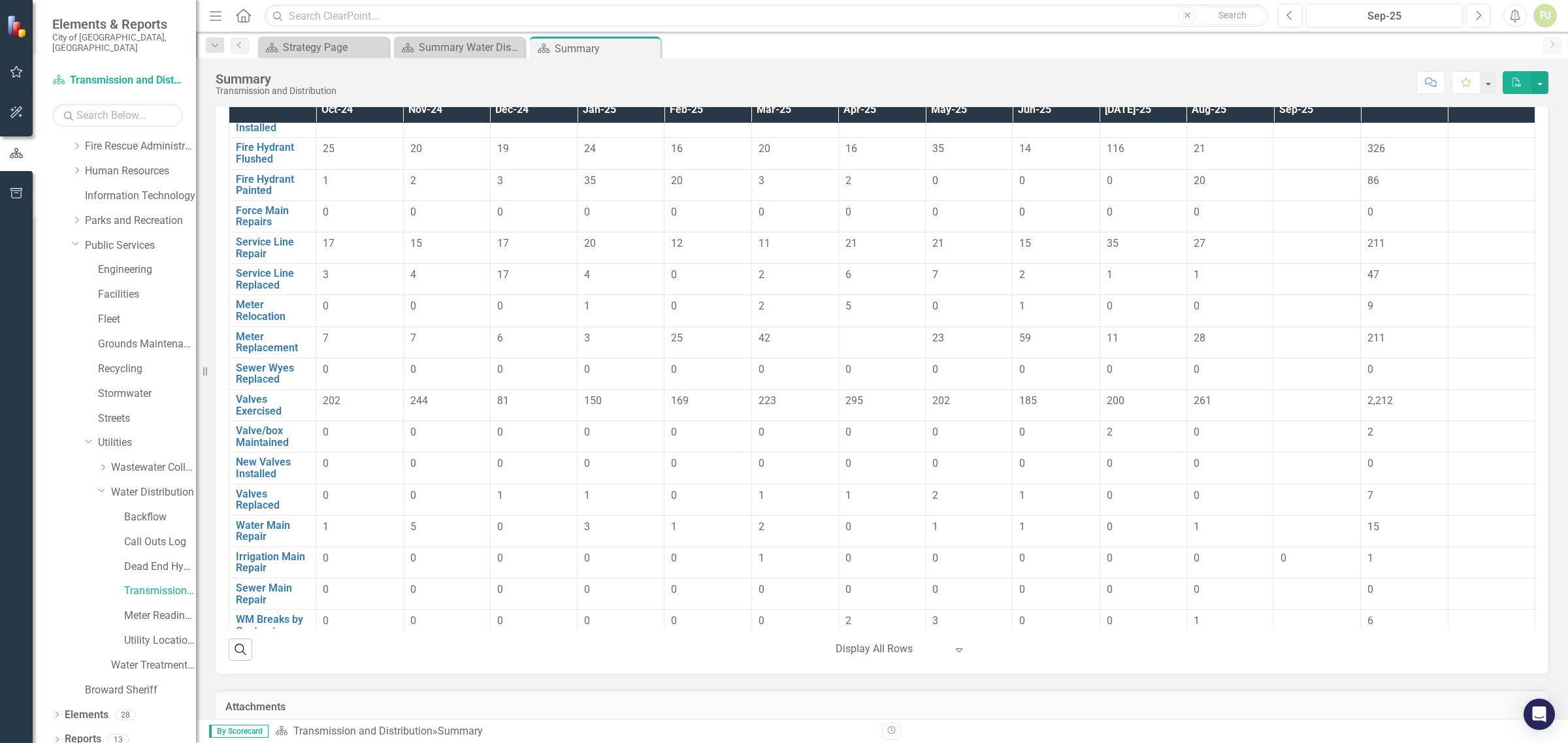
scroll to position [0, 0]
